Goal: Information Seeking & Learning: Learn about a topic

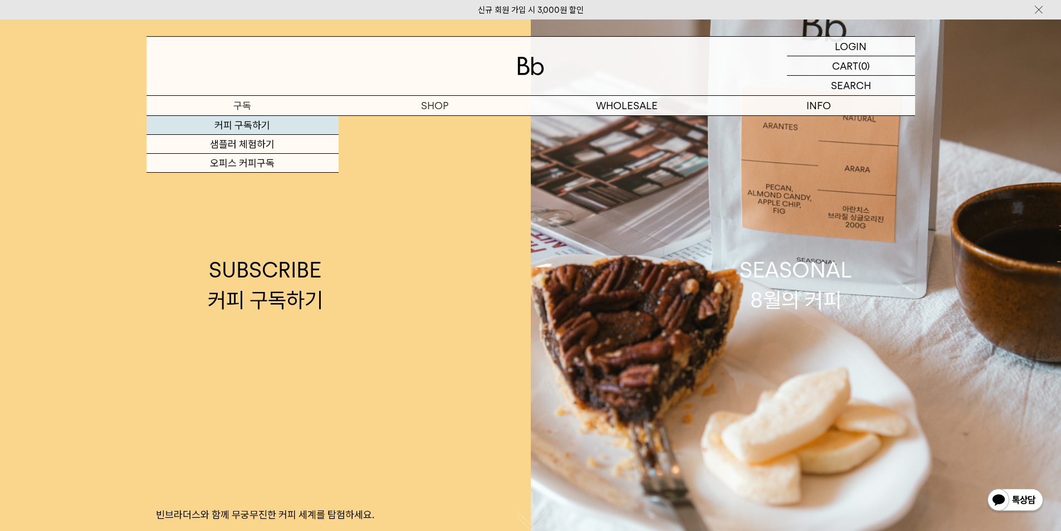
click at [261, 126] on link "커피 구독하기" at bounding box center [243, 125] width 192 height 19
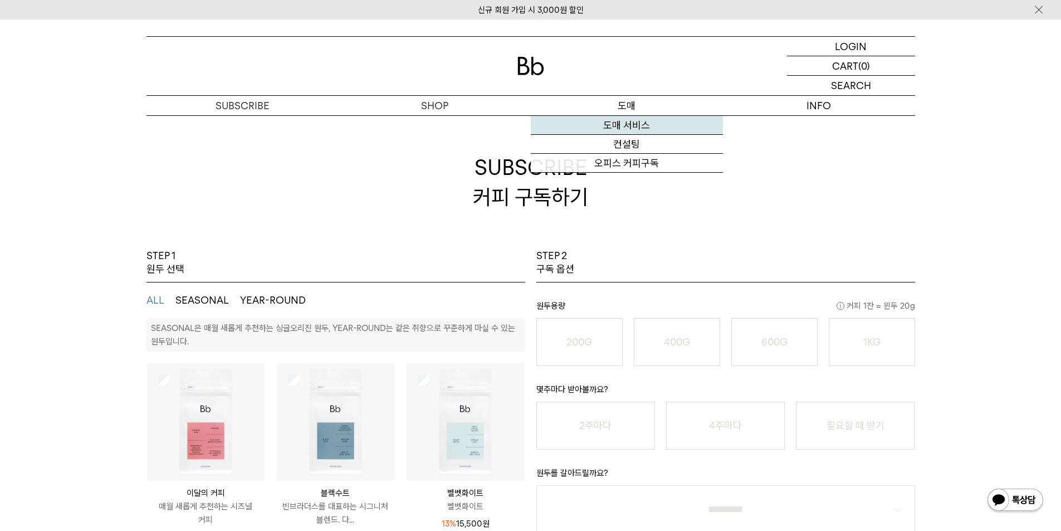
click at [636, 126] on link "도매 서비스" at bounding box center [627, 125] width 192 height 19
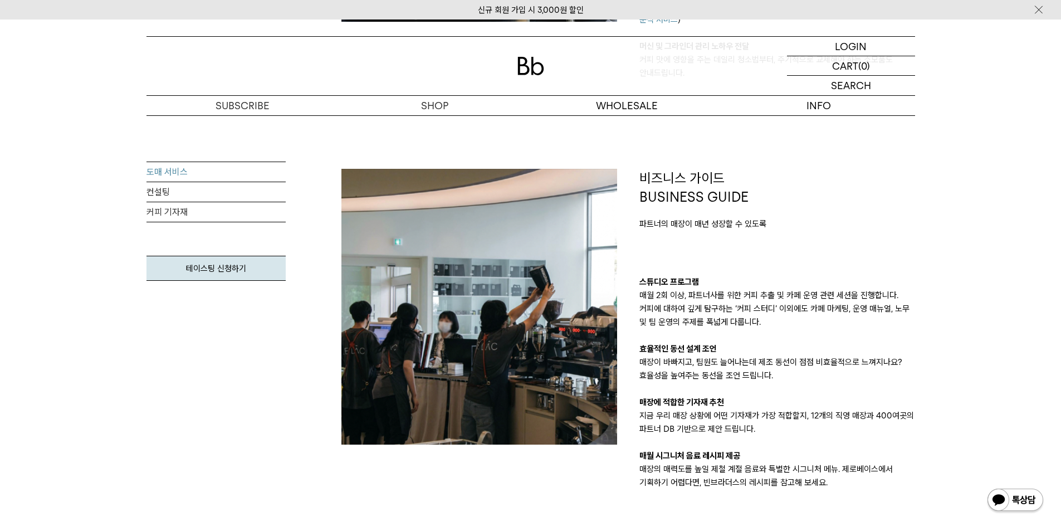
scroll to position [891, 0]
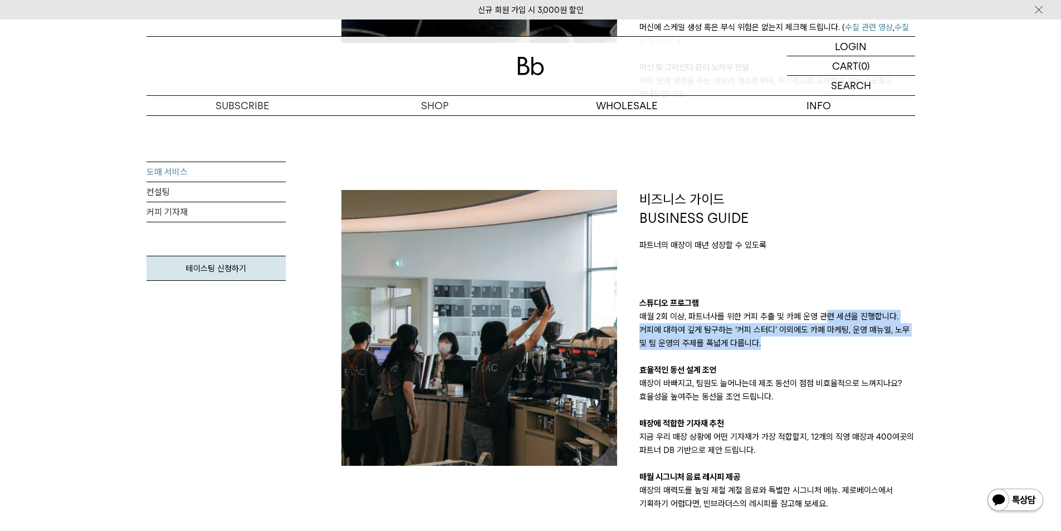
drag, startPoint x: 823, startPoint y: 316, endPoint x: 807, endPoint y: 346, distance: 33.9
click at [807, 346] on p "매월 2회 이상, 파트너사를 위한 커피 추출 및 카페 운영 관련 세션을 진행합니다. 커피에 대하여 깊게 탐구하는 ‘커피 스터디’ 이외에도 카페…" at bounding box center [778, 330] width 276 height 40
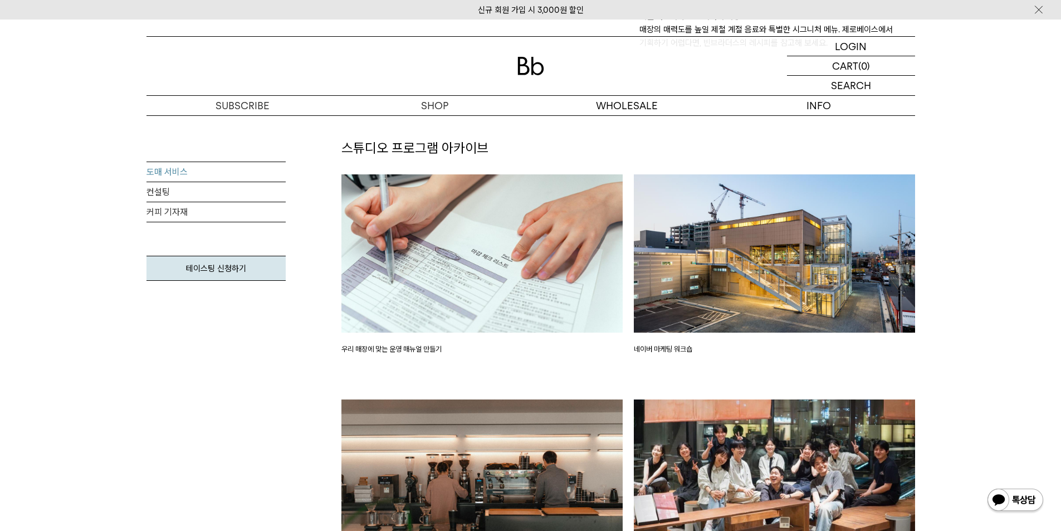
scroll to position [1337, 0]
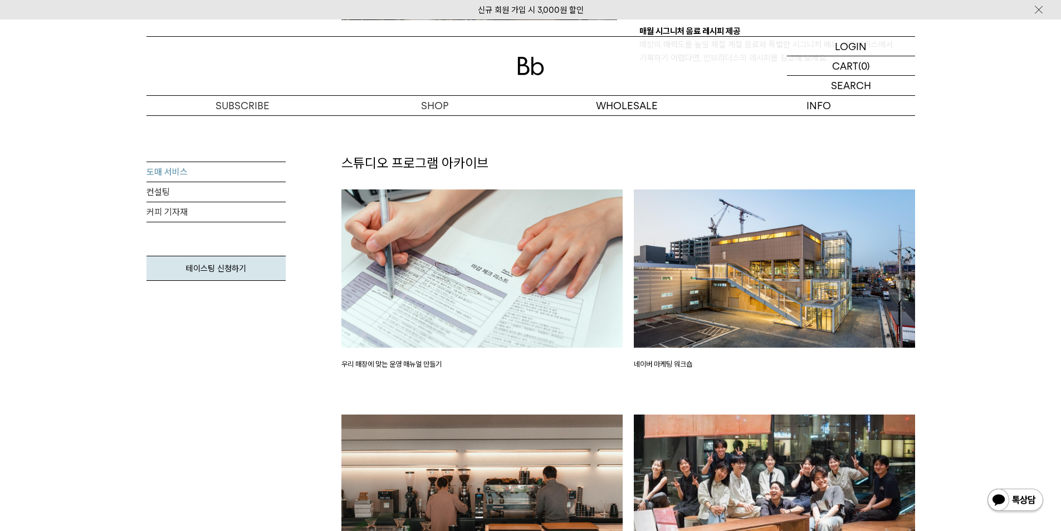
click at [402, 368] on p "우리 매장에 맞는 운영 매뉴얼 만들기" at bounding box center [482, 364] width 281 height 11
click at [428, 309] on img at bounding box center [482, 268] width 281 height 158
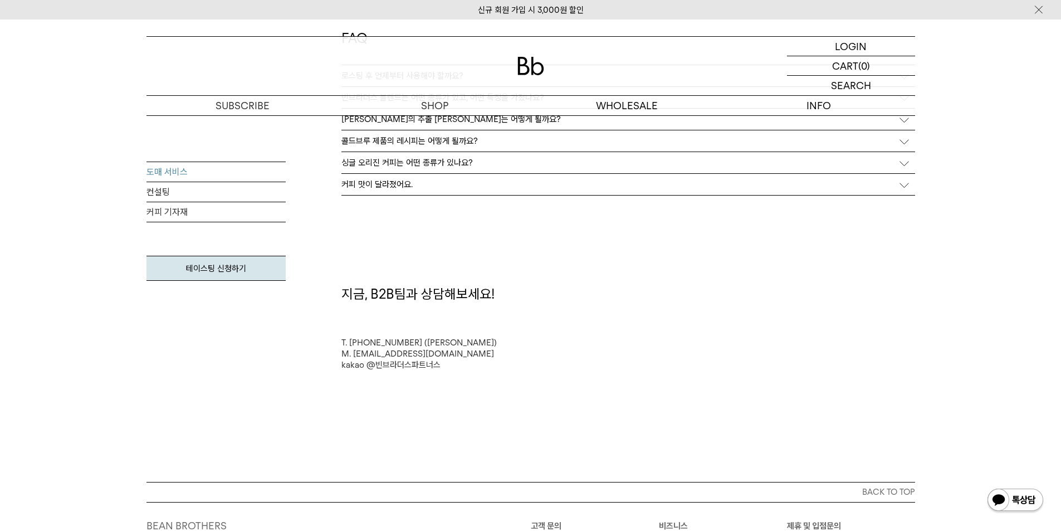
scroll to position [2841, 0]
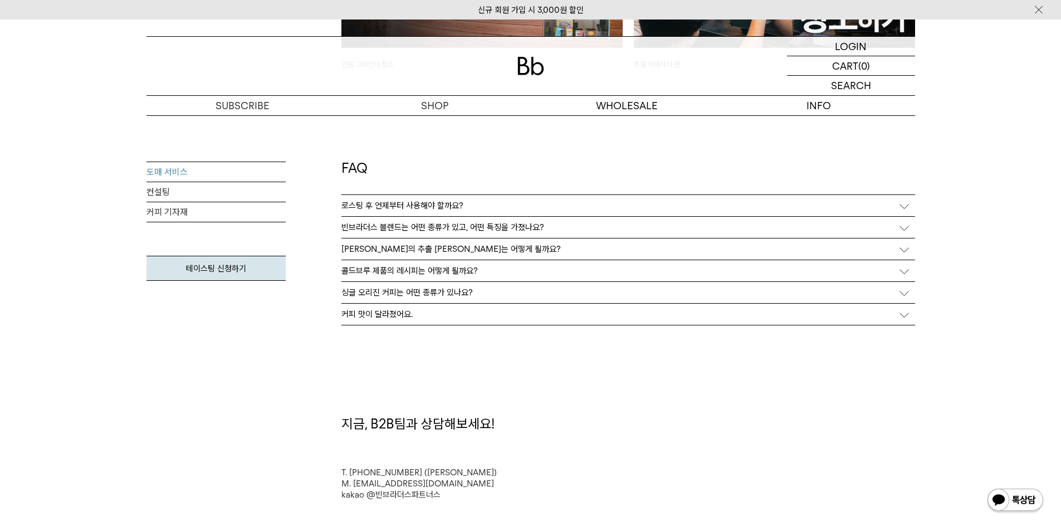
click at [442, 317] on div "커피 맛이 달라졌어요." at bounding box center [629, 314] width 574 height 21
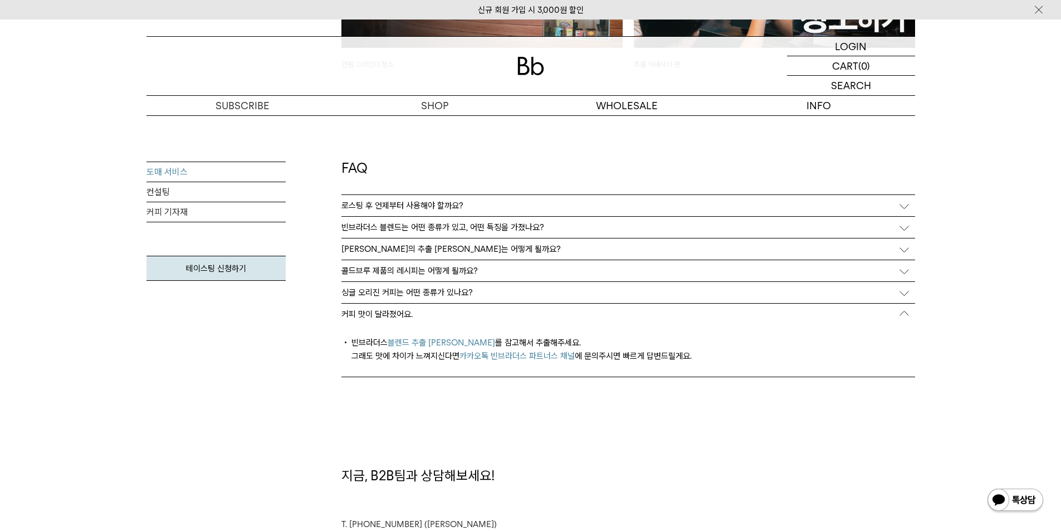
click at [442, 317] on div "커피 맛이 달라졌어요." at bounding box center [629, 314] width 574 height 21
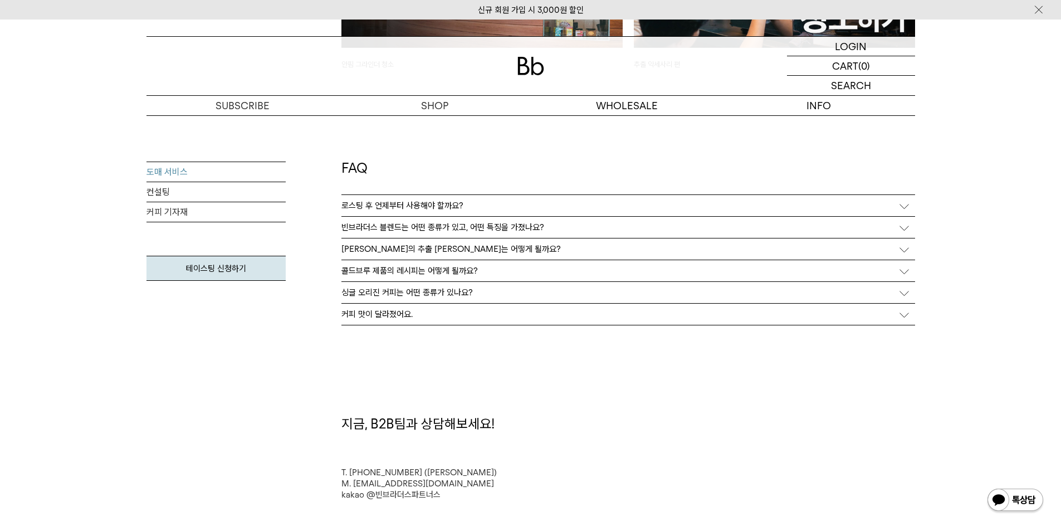
click at [445, 287] on p "싱글 오리진 커피는 어떤 종류가 있나요?" at bounding box center [407, 292] width 131 height 10
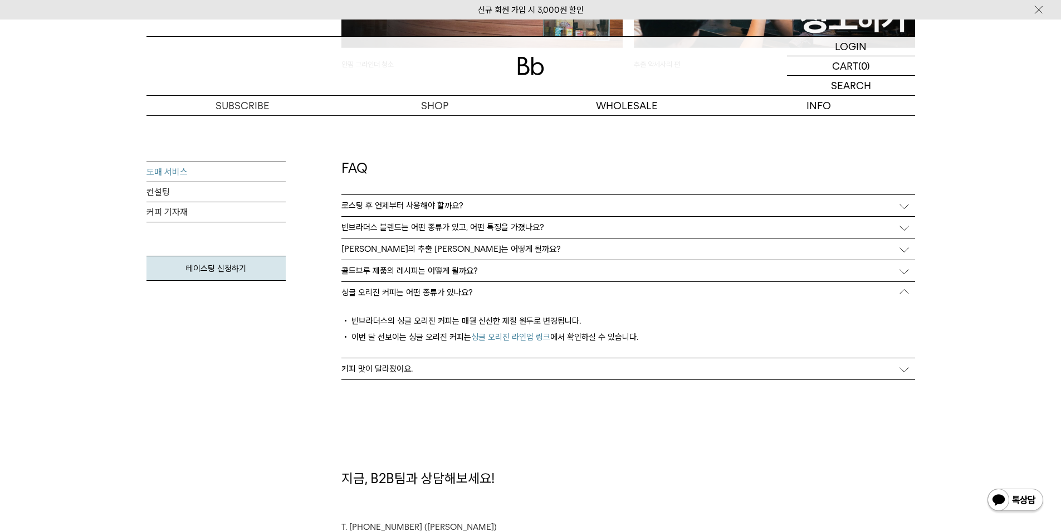
click at [445, 287] on div "싱글 오리진 커피는 어떤 종류가 있나요?" at bounding box center [629, 292] width 574 height 21
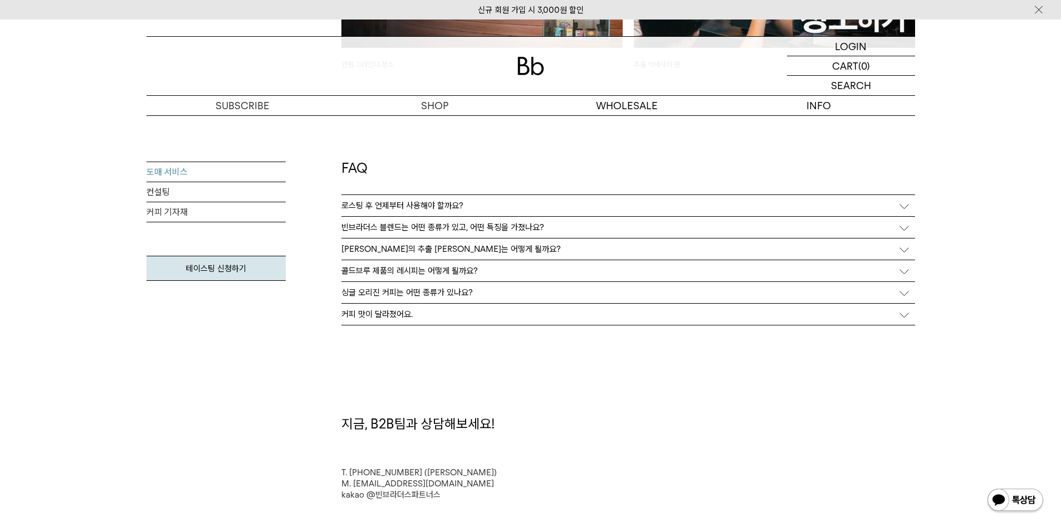
click at [441, 271] on p "콜드브루 제품의 레시피는 어떻게 될까요?" at bounding box center [410, 271] width 136 height 10
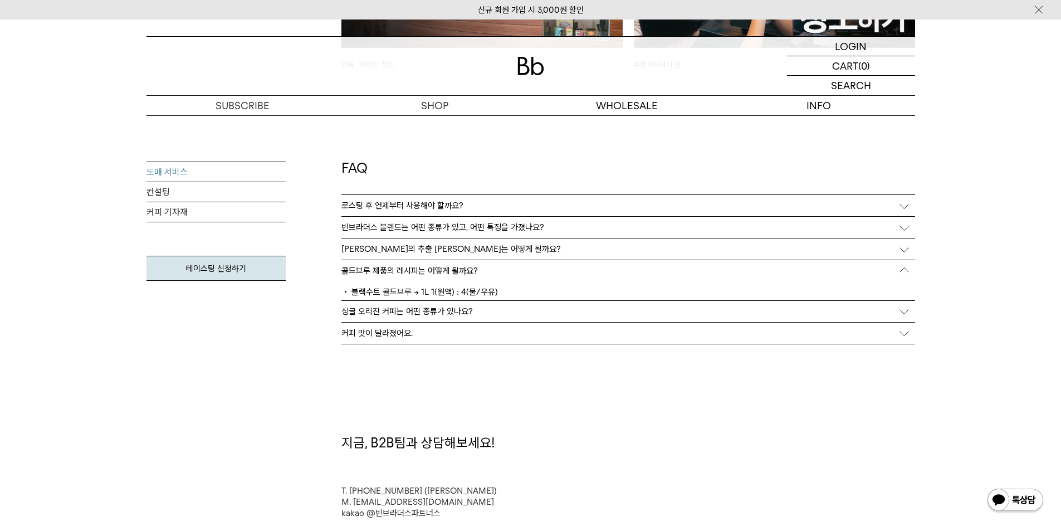
click at [441, 270] on p "콜드브루 제품의 레시피는 어떻게 될까요?" at bounding box center [410, 271] width 136 height 10
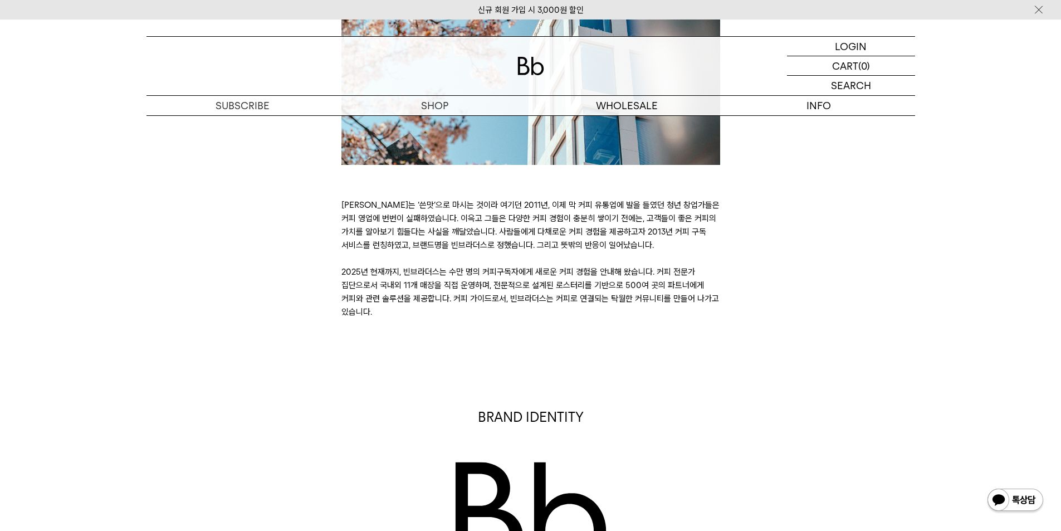
scroll to position [334, 0]
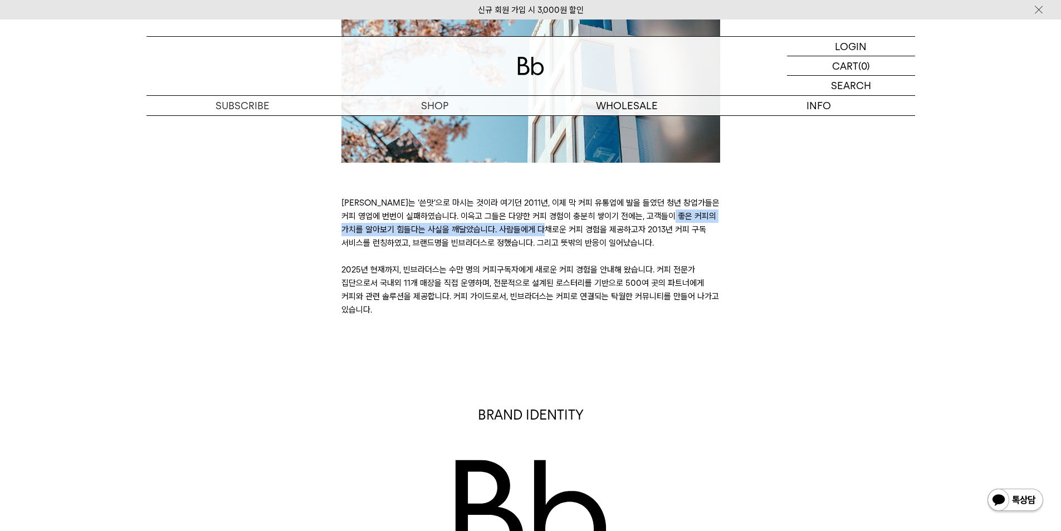
drag, startPoint x: 411, startPoint y: 224, endPoint x: 526, endPoint y: 214, distance: 115.7
click at [526, 214] on p "[PERSON_NAME]는 ‘쓴맛’으로 마시는 것이라 여기던 2011년, 이제 막 커피 유통업에 발을 들였던 청년 창업가들은 커피 영업에 번번…" at bounding box center [531, 256] width 379 height 120
drag, startPoint x: 529, startPoint y: 196, endPoint x: 537, endPoint y: 238, distance: 43.2
click at [537, 238] on p "[PERSON_NAME]는 ‘쓴맛’으로 마시는 것이라 여기던 2011년, 이제 막 커피 유통업에 발을 들였던 청년 창업가들은 커피 영업에 번번…" at bounding box center [531, 256] width 379 height 120
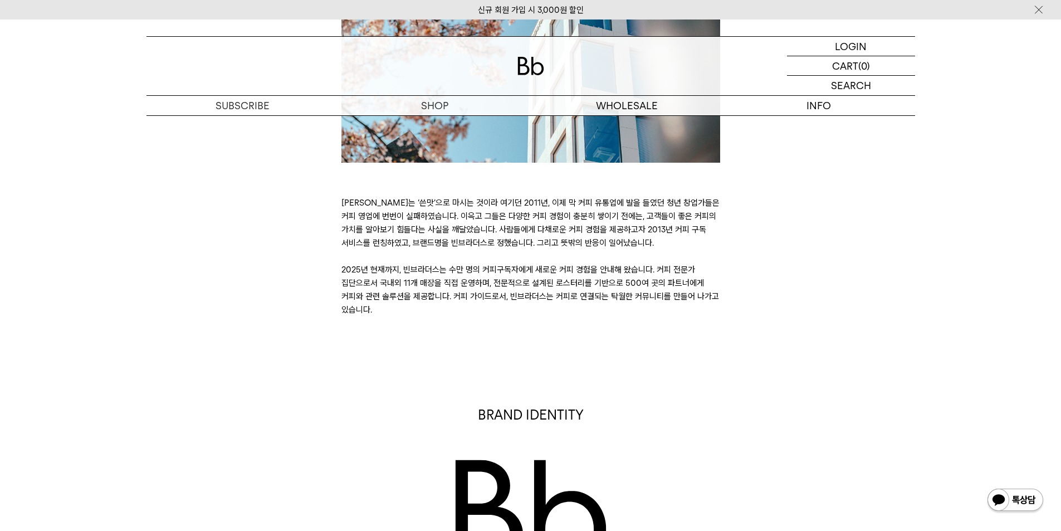
click at [537, 238] on p "[PERSON_NAME]는 ‘쓴맛’으로 마시는 것이라 여기던 2011년, 이제 막 커피 유통업에 발을 들였던 청년 창업가들은 커피 영업에 번번…" at bounding box center [531, 256] width 379 height 120
drag, startPoint x: 533, startPoint y: 236, endPoint x: 521, endPoint y: 259, distance: 25.4
click at [521, 259] on p "[PERSON_NAME]는 ‘쓴맛’으로 마시는 것이라 여기던 2011년, 이제 막 커피 유통업에 발을 들였던 청년 창업가들은 커피 영업에 번번…" at bounding box center [531, 256] width 379 height 120
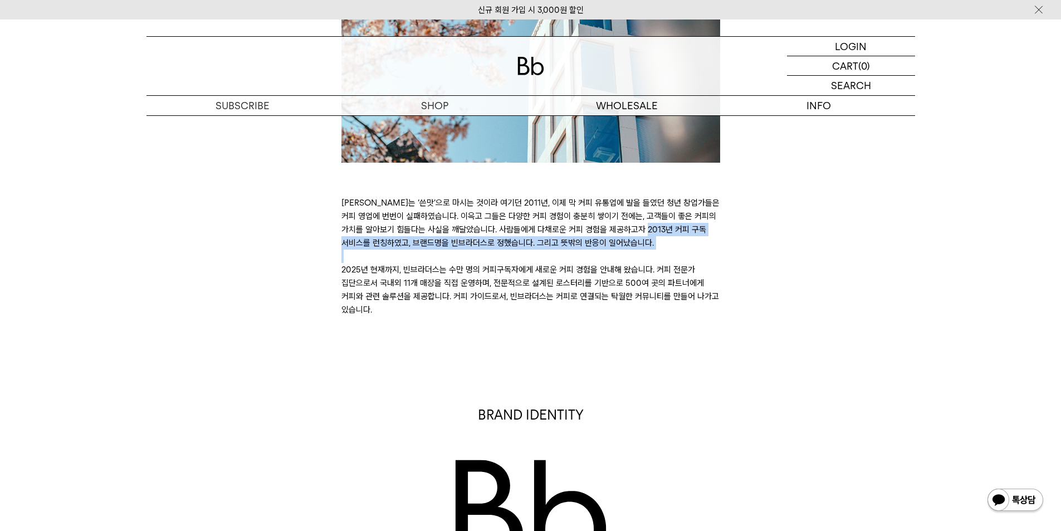
drag, startPoint x: 521, startPoint y: 259, endPoint x: 513, endPoint y: 230, distance: 29.6
click at [513, 230] on p "[PERSON_NAME]는 ‘쓴맛’으로 마시는 것이라 여기던 2011년, 이제 막 커피 유통업에 발을 들였던 청년 창업가들은 커피 영업에 번번…" at bounding box center [531, 256] width 379 height 120
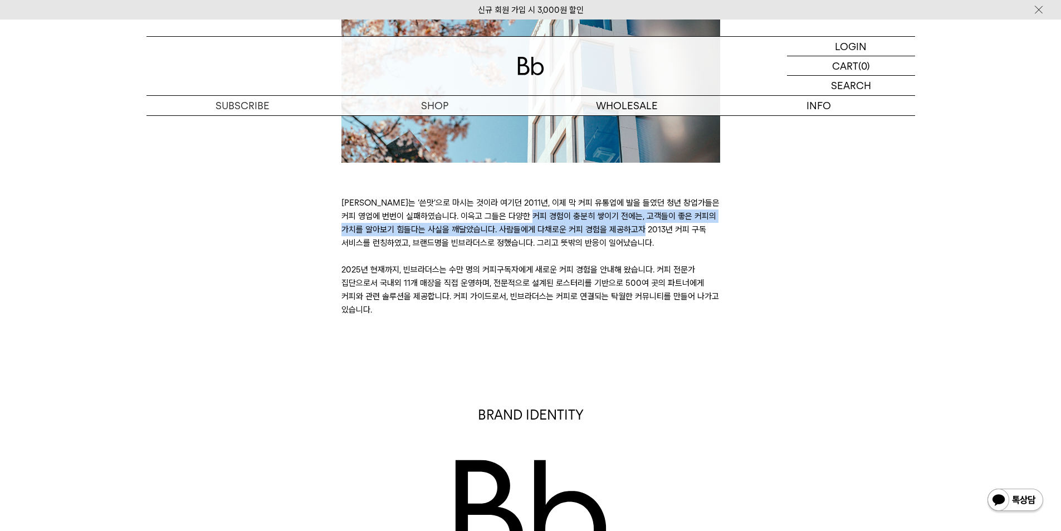
drag, startPoint x: 505, startPoint y: 236, endPoint x: 384, endPoint y: 221, distance: 121.2
click at [384, 221] on p "[PERSON_NAME]는 ‘쓴맛’으로 마시는 것이라 여기던 2011년, 이제 막 커피 유통업에 발을 들였던 청년 창업가들은 커피 영업에 번번…" at bounding box center [531, 256] width 379 height 120
drag, startPoint x: 393, startPoint y: 213, endPoint x: 584, endPoint y: 259, distance: 196.5
click at [584, 259] on p "[PERSON_NAME]는 ‘쓴맛’으로 마시는 것이라 여기던 2011년, 이제 막 커피 유통업에 발을 들였던 청년 창업가들은 커피 영업에 번번…" at bounding box center [531, 256] width 379 height 120
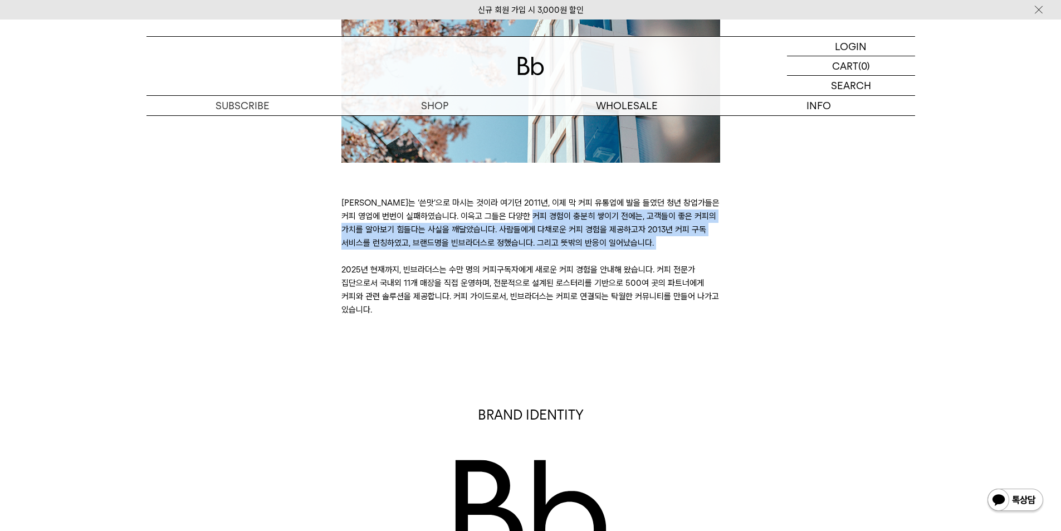
click at [584, 259] on p "[PERSON_NAME]는 ‘쓴맛’으로 마시는 것이라 여기던 2011년, 이제 막 커피 유통업에 발을 들였던 청년 창업가들은 커피 영업에 번번…" at bounding box center [531, 256] width 379 height 120
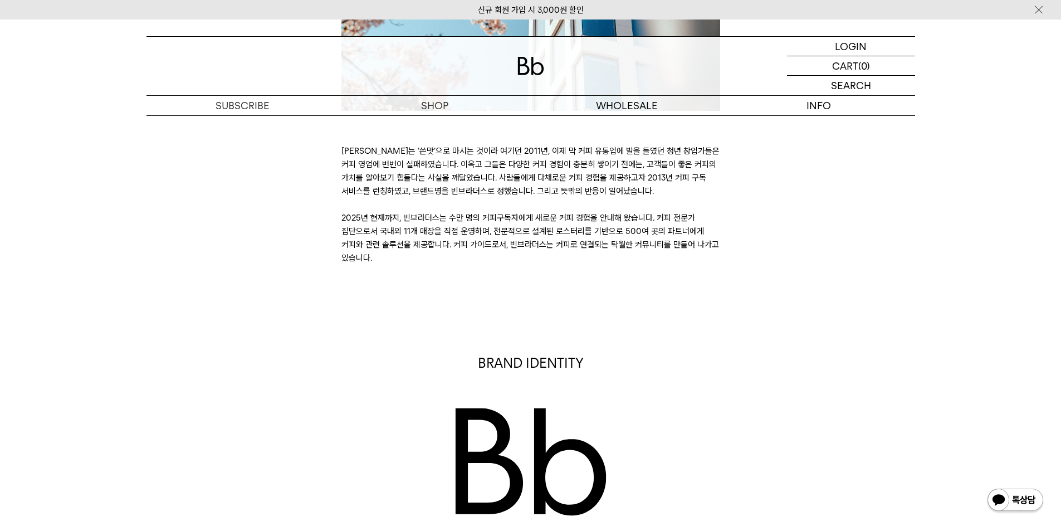
scroll to position [390, 0]
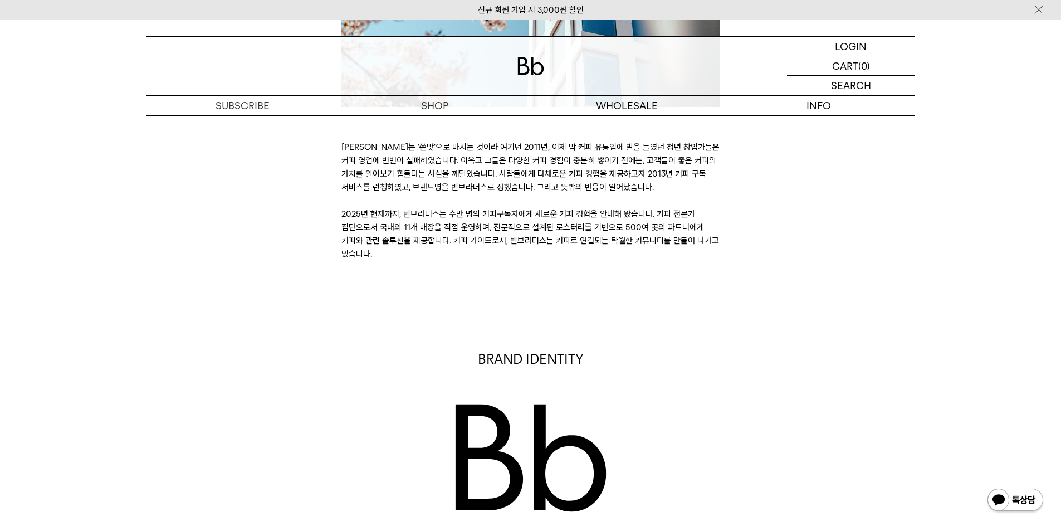
drag, startPoint x: 561, startPoint y: 255, endPoint x: 362, endPoint y: 227, distance: 200.8
click at [362, 227] on p "[PERSON_NAME]는 ‘쓴맛’으로 마시는 것이라 여기던 2011년, 이제 막 커피 유통업에 발을 들였던 청년 창업가들은 커피 영업에 번번…" at bounding box center [531, 200] width 379 height 120
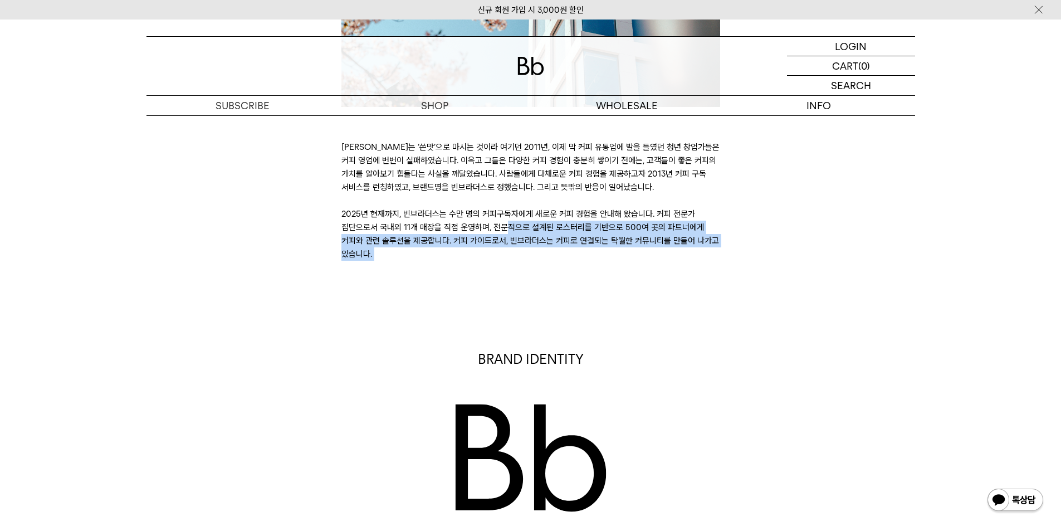
drag, startPoint x: 362, startPoint y: 227, endPoint x: 391, endPoint y: 249, distance: 36.1
click at [391, 249] on p "[PERSON_NAME]는 ‘쓴맛’으로 마시는 것이라 여기던 2011년, 이제 막 커피 유통업에 발을 들였던 청년 창업가들은 커피 영업에 번번…" at bounding box center [531, 200] width 379 height 120
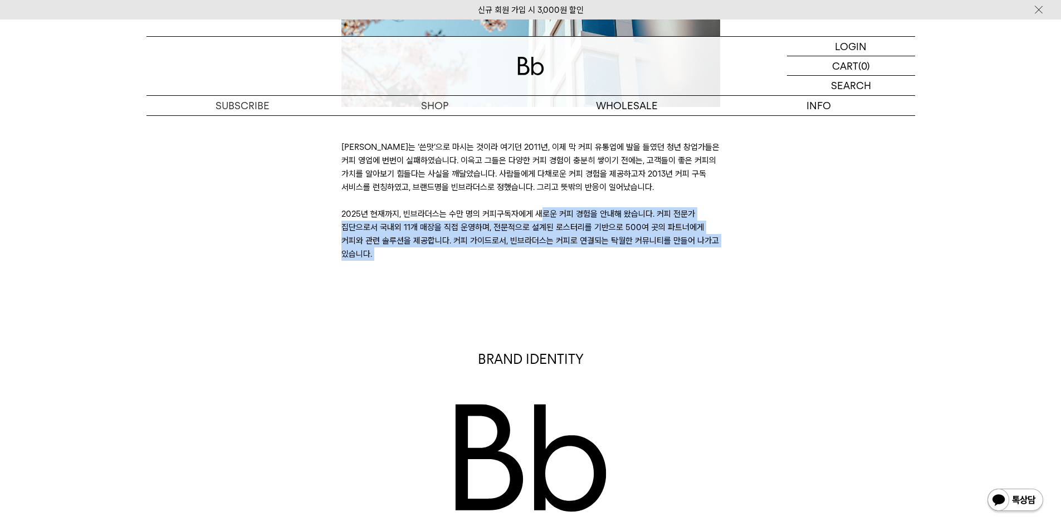
drag, startPoint x: 391, startPoint y: 249, endPoint x: 369, endPoint y: 218, distance: 38.0
click at [369, 218] on p "[PERSON_NAME]는 ‘쓴맛’으로 마시는 것이라 여기던 2011년, 이제 막 커피 유통업에 발을 들였던 청년 창업가들은 커피 영업에 번번…" at bounding box center [531, 200] width 379 height 120
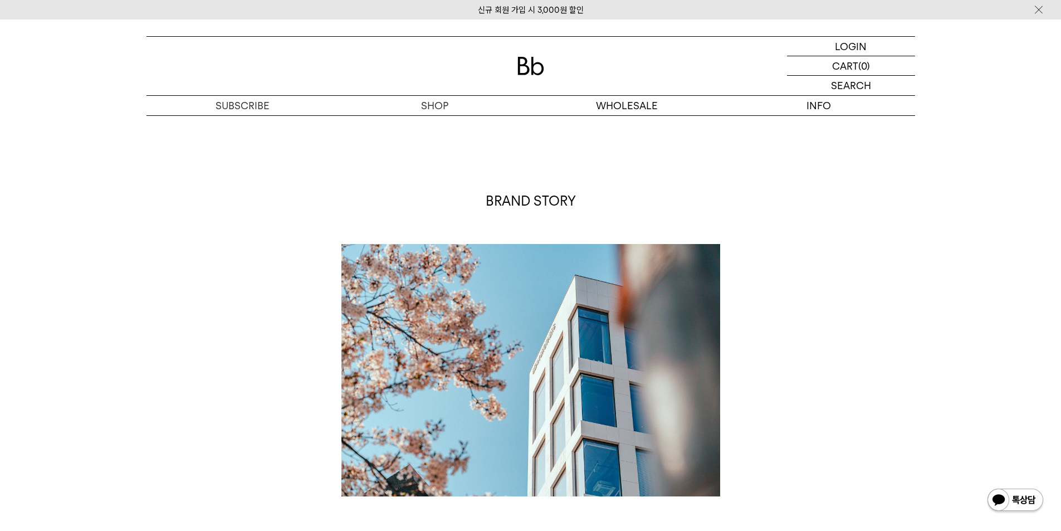
scroll to position [0, 0]
